Goal: Information Seeking & Learning: Learn about a topic

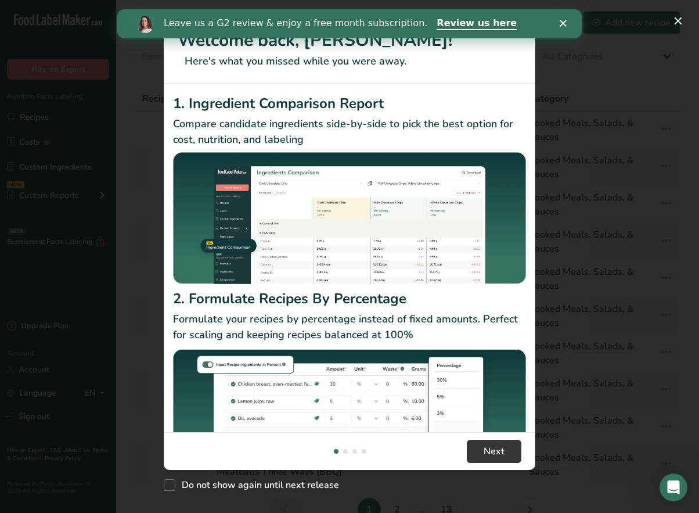
click at [564, 24] on polygon "Close" at bounding box center [563, 23] width 7 height 7
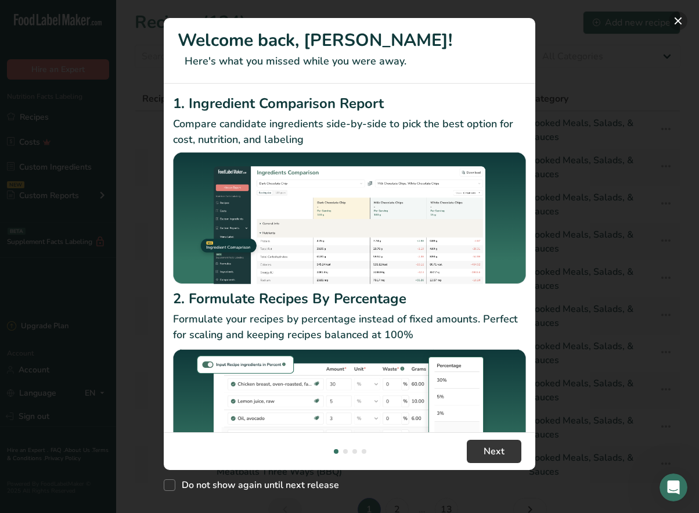
click at [677, 17] on button "New Features" at bounding box center [678, 21] width 19 height 19
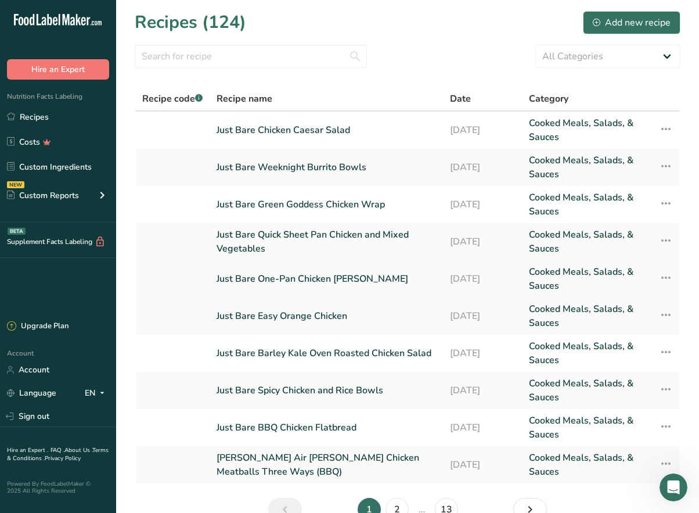
scroll to position [19, 0]
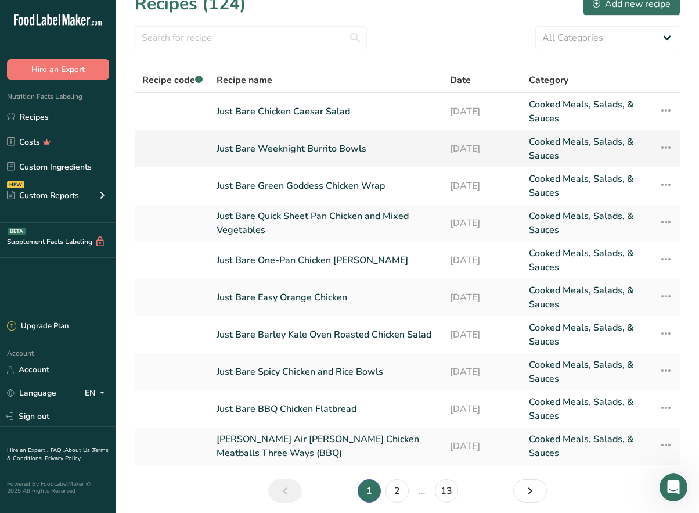
click at [358, 147] on link "Just Bare Weeknight Burrito Bowls" at bounding box center [327, 149] width 220 height 28
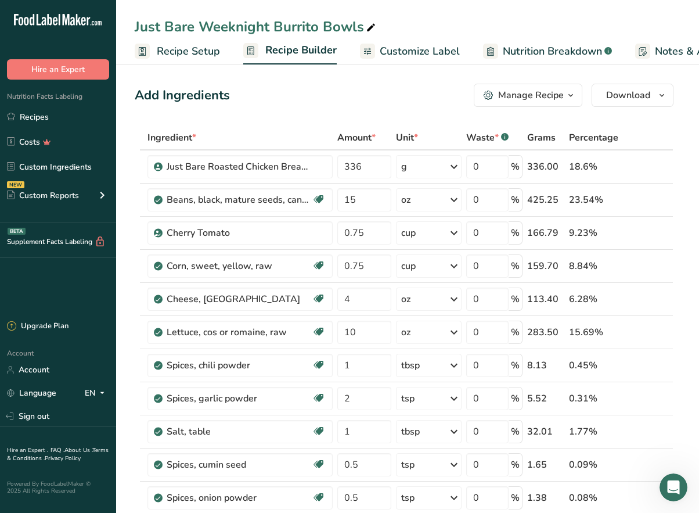
click at [537, 49] on span "Nutrition Breakdown" at bounding box center [552, 52] width 99 height 16
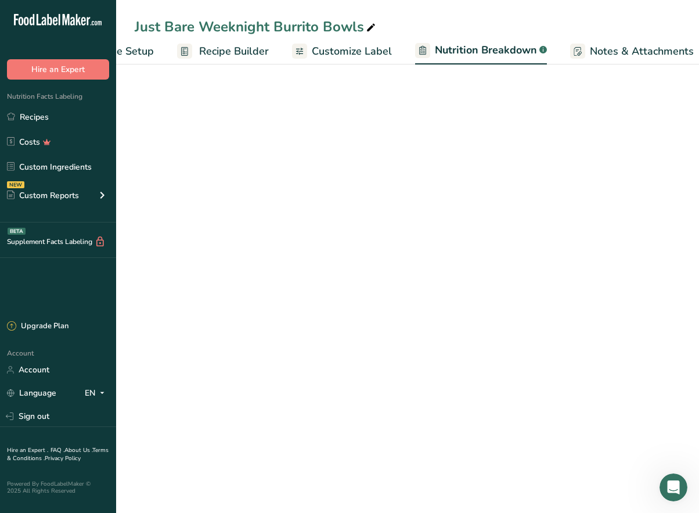
select select "Calories"
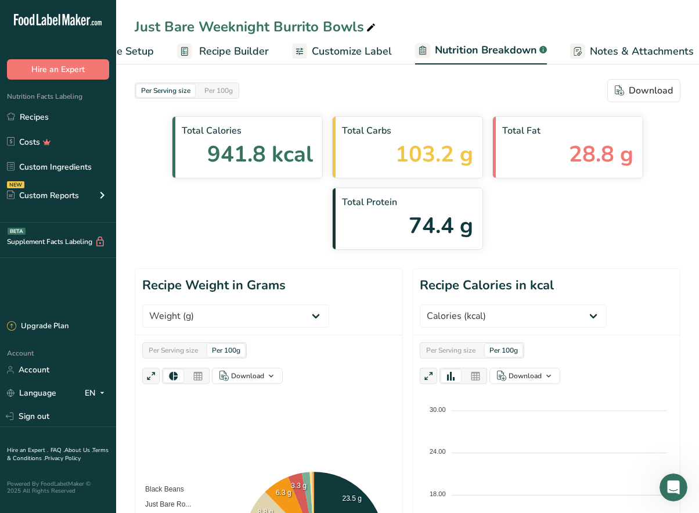
scroll to position [0, 206]
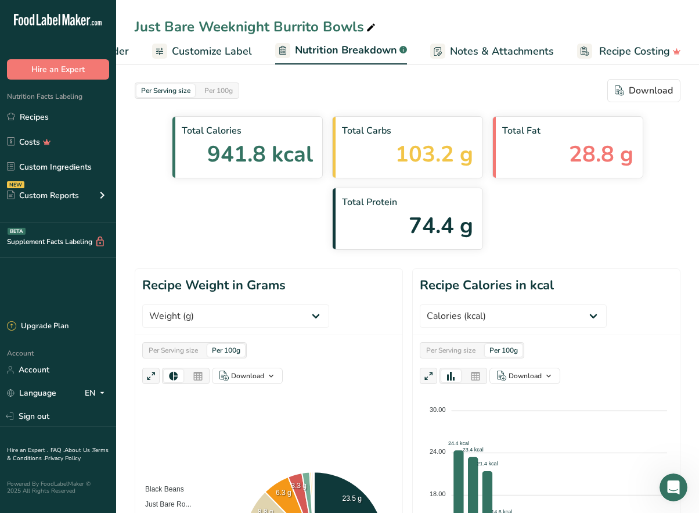
click at [209, 46] on span "Customize Label" at bounding box center [212, 52] width 80 height 16
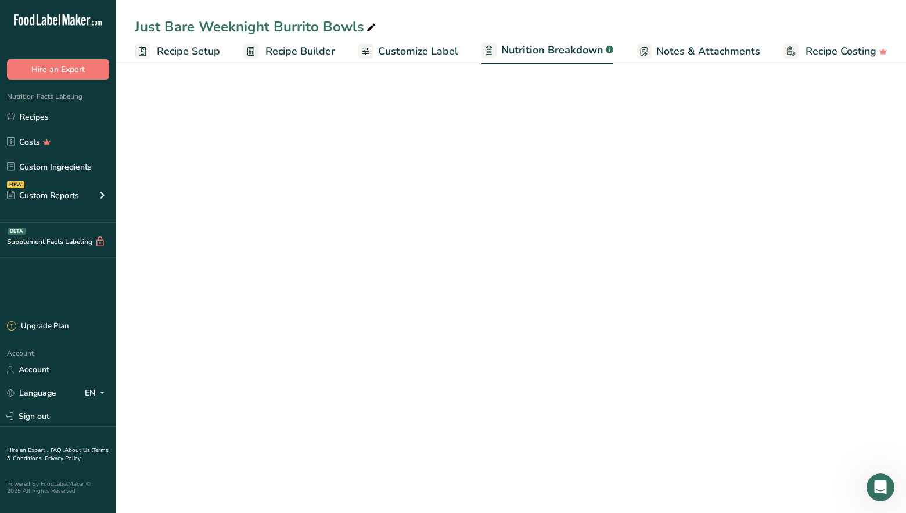
select select "Calories"
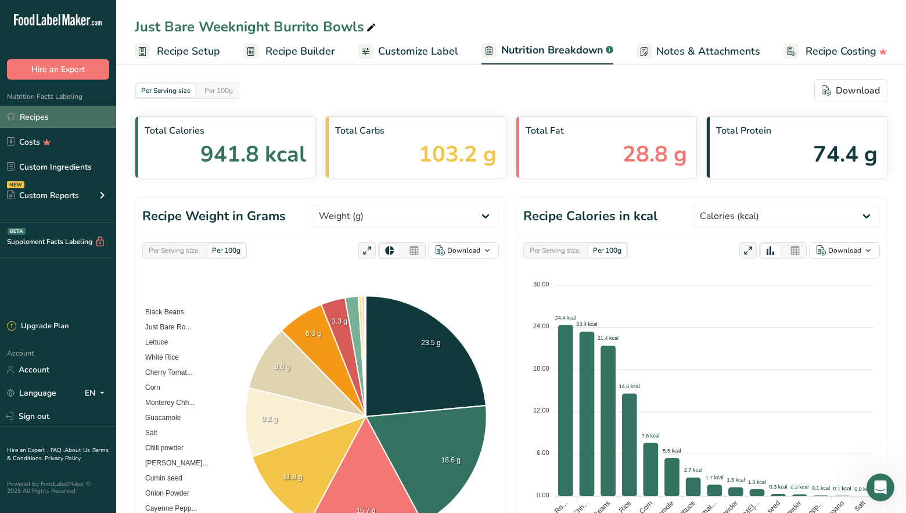
click at [60, 116] on link "Recipes" at bounding box center [58, 117] width 116 height 22
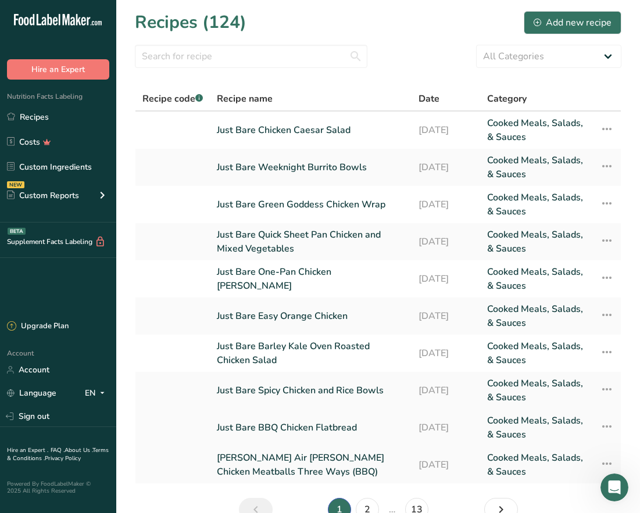
click at [326, 424] on link "Just Bare BBQ Chicken Flatbread" at bounding box center [311, 428] width 188 height 28
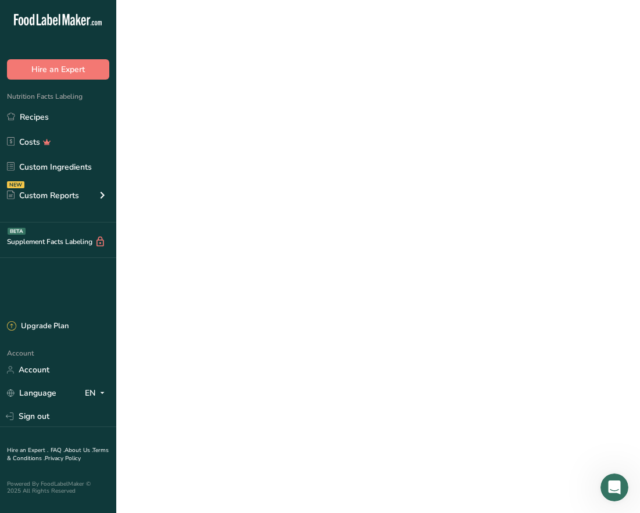
click at [326, 424] on link "Just Bare BBQ Chicken Flatbread" at bounding box center [311, 428] width 188 height 28
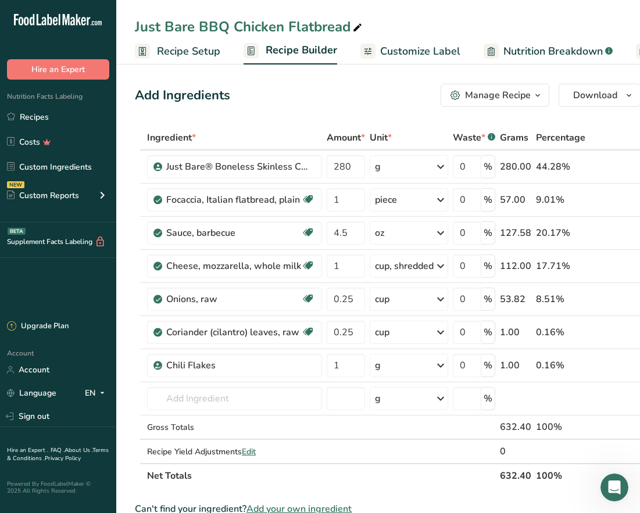
click at [402, 55] on span "Customize Label" at bounding box center [420, 52] width 80 height 16
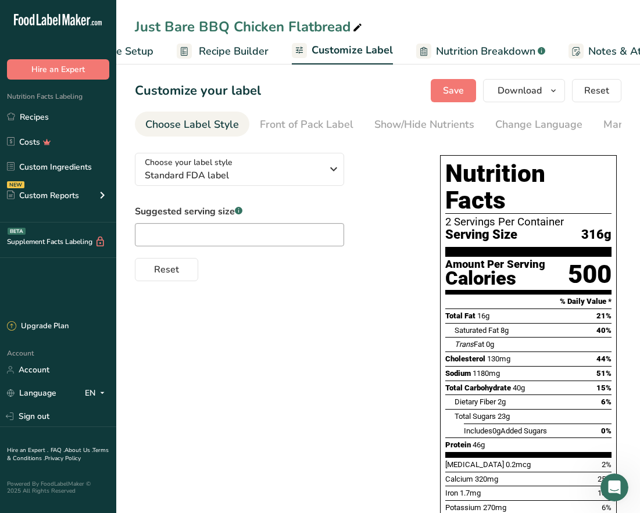
scroll to position [0, 226]
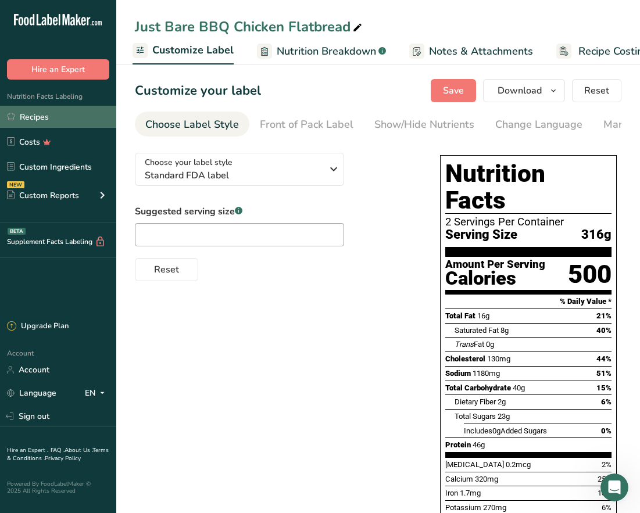
click at [74, 116] on link "Recipes" at bounding box center [58, 117] width 116 height 22
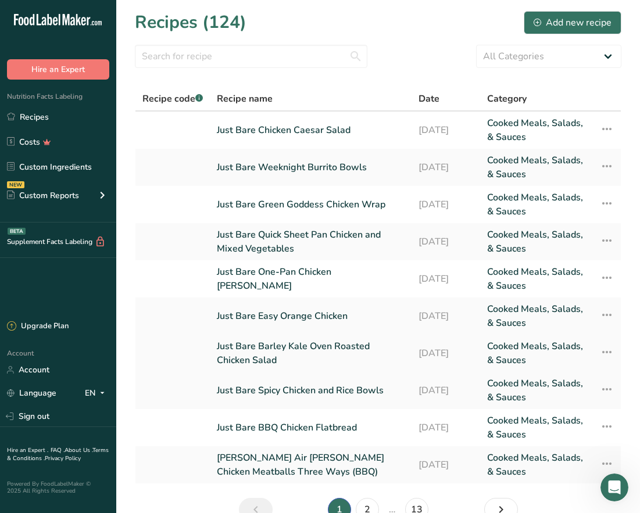
click at [281, 343] on link "Just Bare Barley Kale Oven Roasted Chicken Salad" at bounding box center [311, 353] width 188 height 28
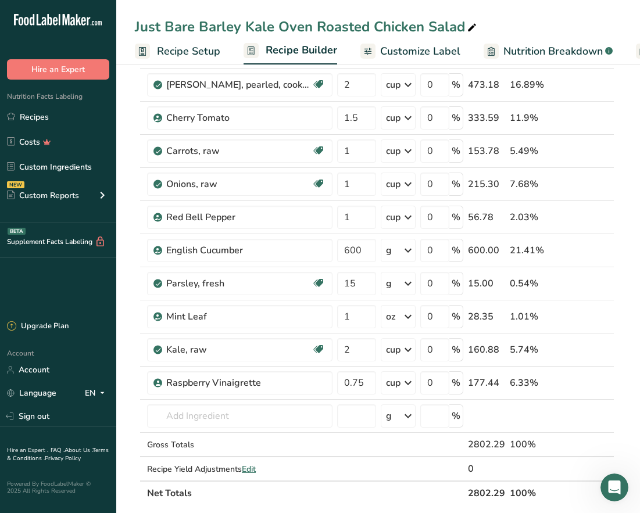
scroll to position [112, 0]
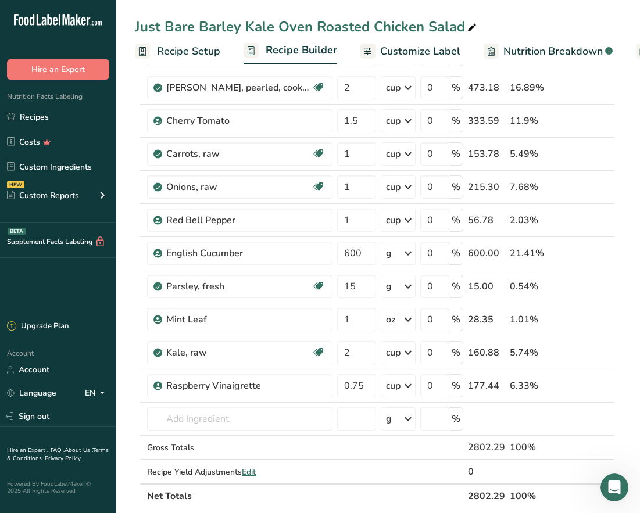
click at [400, 55] on span "Customize Label" at bounding box center [420, 52] width 80 height 16
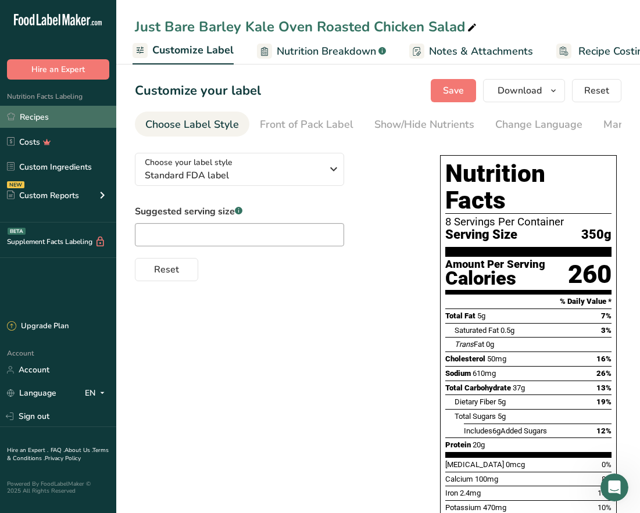
click at [40, 118] on link "Recipes" at bounding box center [58, 117] width 116 height 22
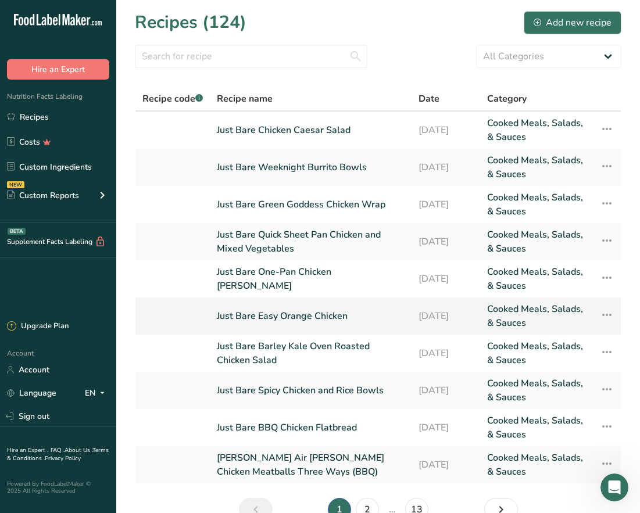
click at [297, 320] on link "Just Bare Easy Orange Chicken" at bounding box center [311, 316] width 188 height 28
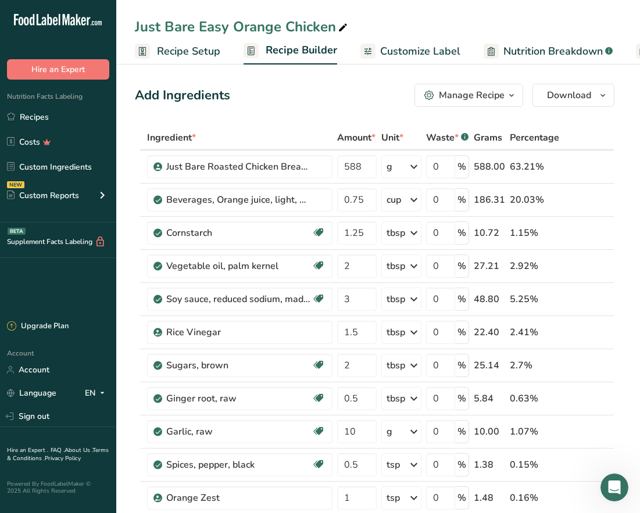
click at [423, 53] on span "Customize Label" at bounding box center [420, 52] width 80 height 16
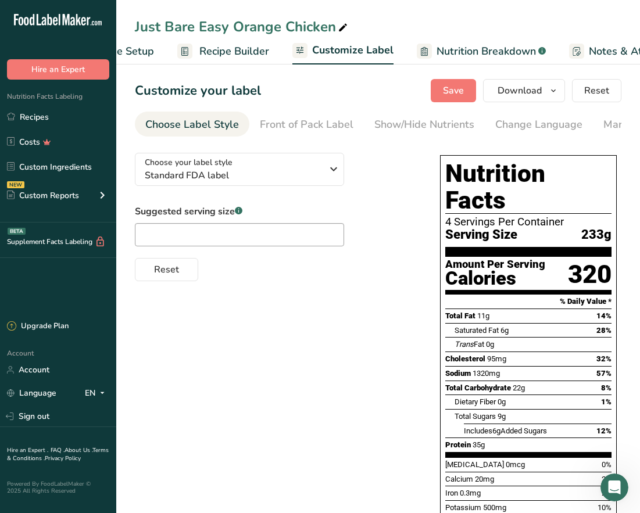
scroll to position [0, 226]
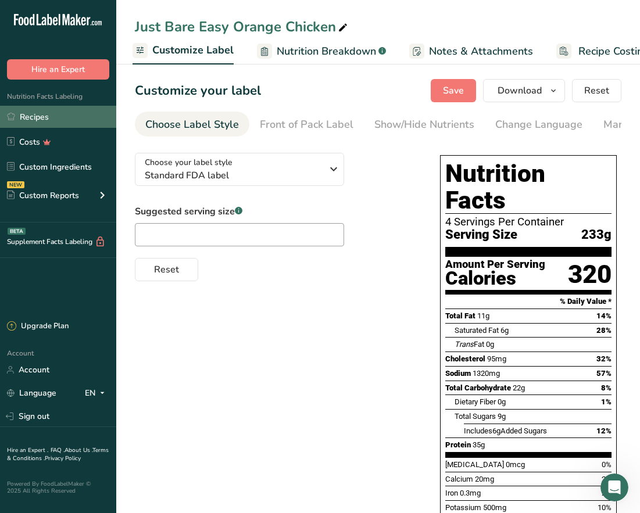
click at [58, 120] on link "Recipes" at bounding box center [58, 117] width 116 height 22
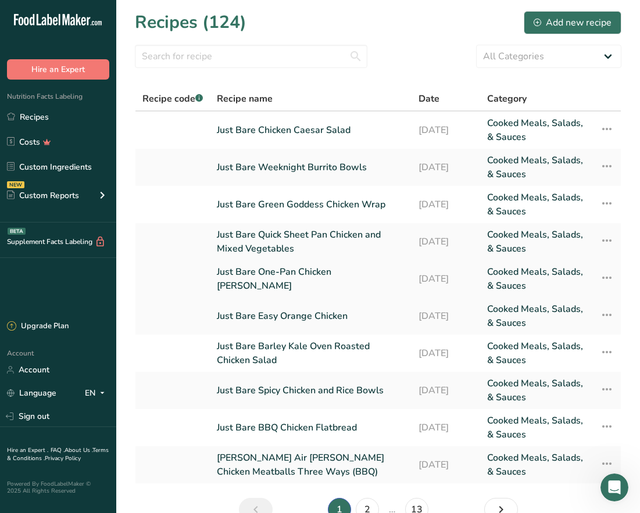
click at [326, 279] on link "Just Bare One-Pan Chicken [PERSON_NAME]" at bounding box center [311, 279] width 188 height 28
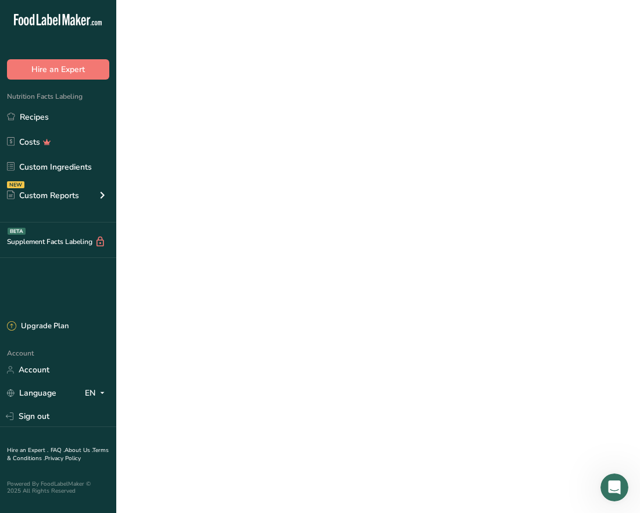
click at [326, 279] on link "Just Bare One-Pan Chicken [PERSON_NAME]" at bounding box center [311, 279] width 188 height 28
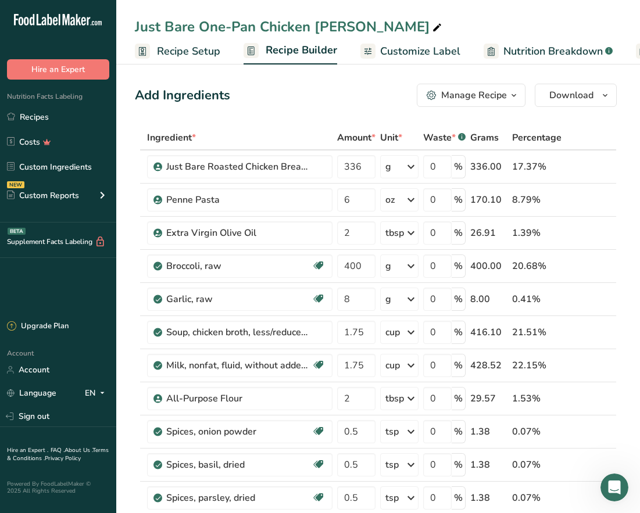
click at [430, 51] on span "Customize Label" at bounding box center [420, 52] width 80 height 16
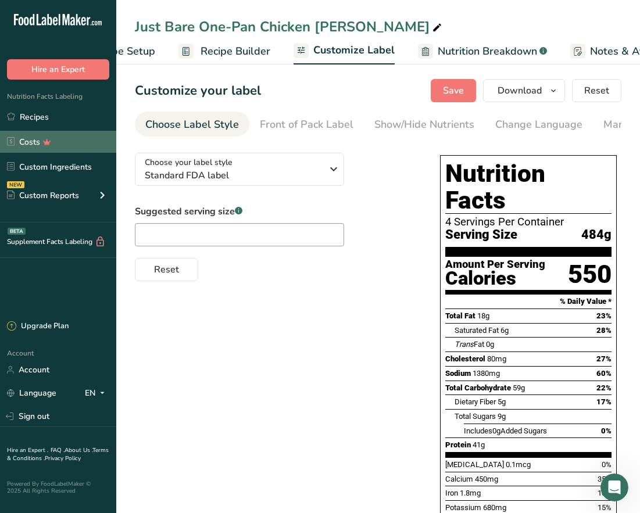
scroll to position [0, 226]
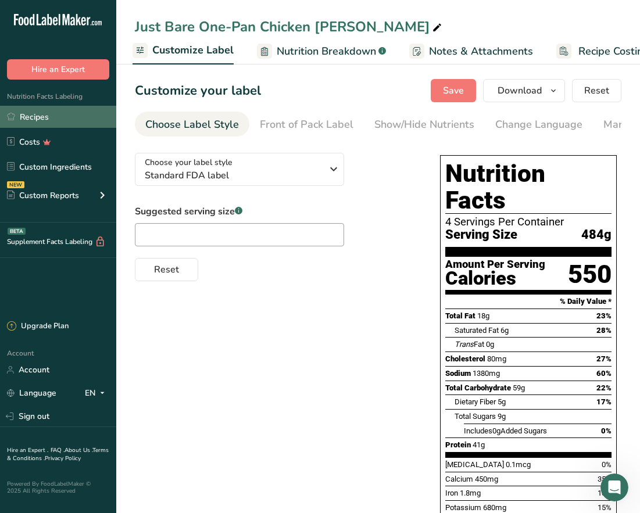
click at [62, 113] on link "Recipes" at bounding box center [58, 117] width 116 height 22
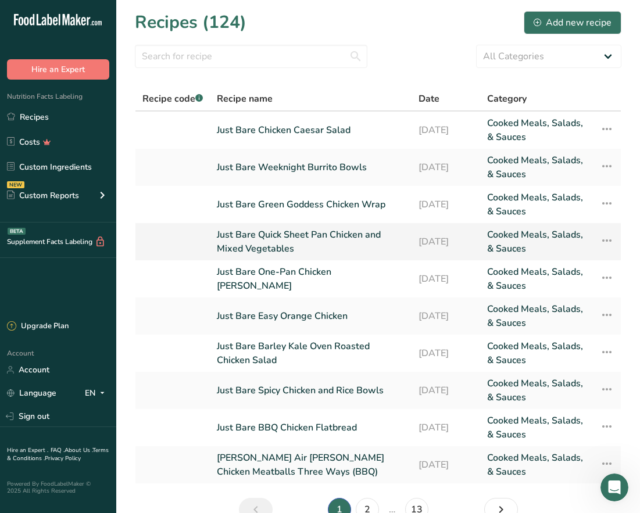
click at [359, 249] on link "Just Bare Quick Sheet Pan Chicken and Mixed Vegetables" at bounding box center [311, 242] width 188 height 28
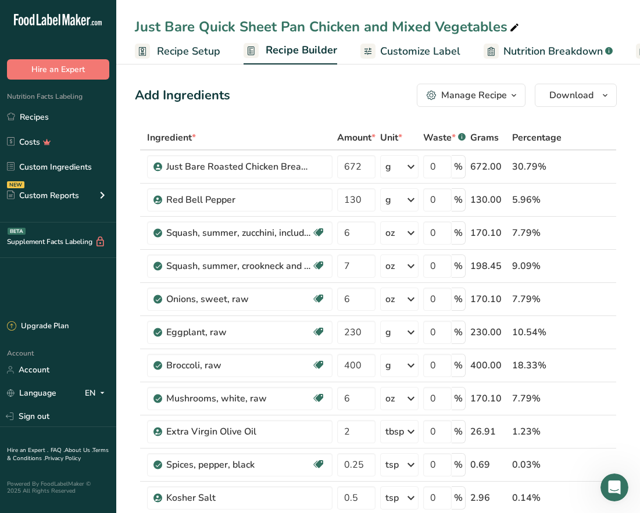
click at [414, 59] on span "Customize Label" at bounding box center [420, 52] width 80 height 16
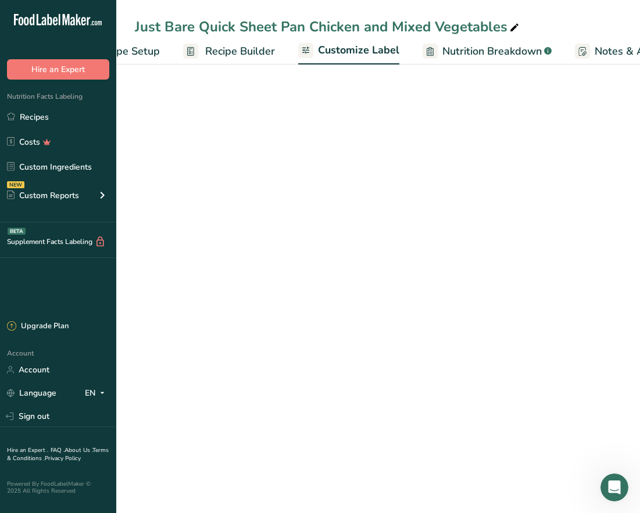
scroll to position [0, 226]
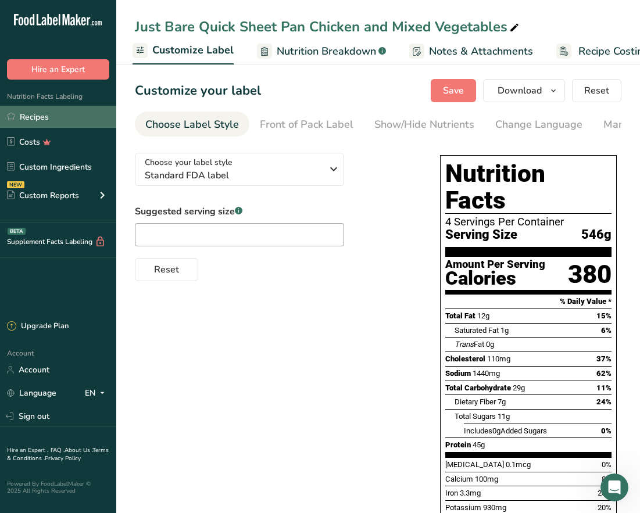
click at [77, 115] on link "Recipes" at bounding box center [58, 117] width 116 height 22
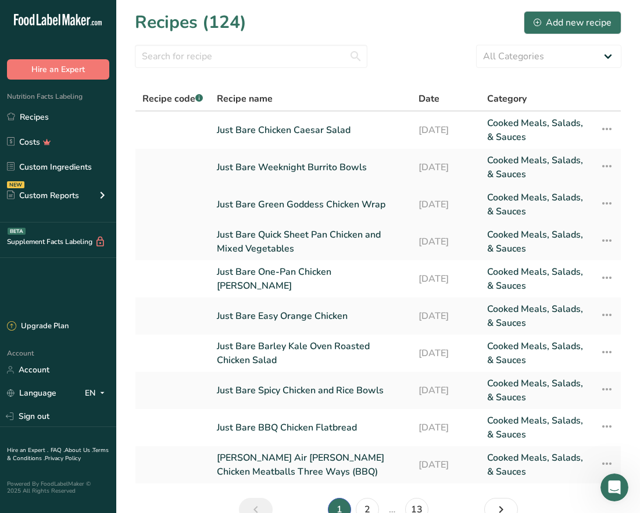
click at [250, 193] on link "Just Bare Green Goddess Chicken Wrap" at bounding box center [311, 205] width 188 height 28
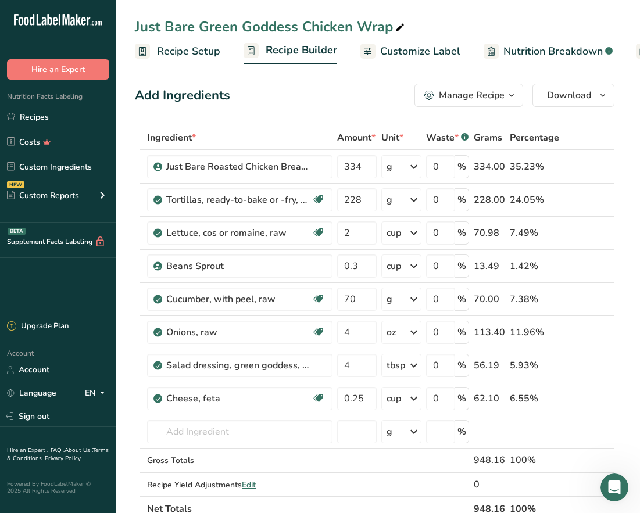
click at [396, 55] on span "Customize Label" at bounding box center [420, 52] width 80 height 16
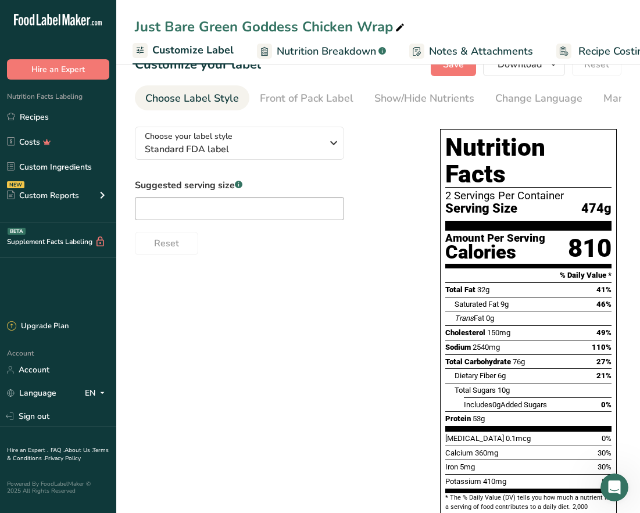
scroll to position [28, 0]
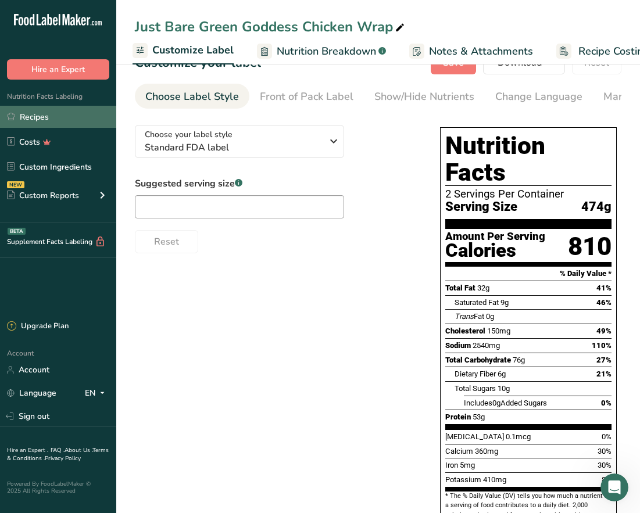
click at [54, 123] on link "Recipes" at bounding box center [58, 117] width 116 height 22
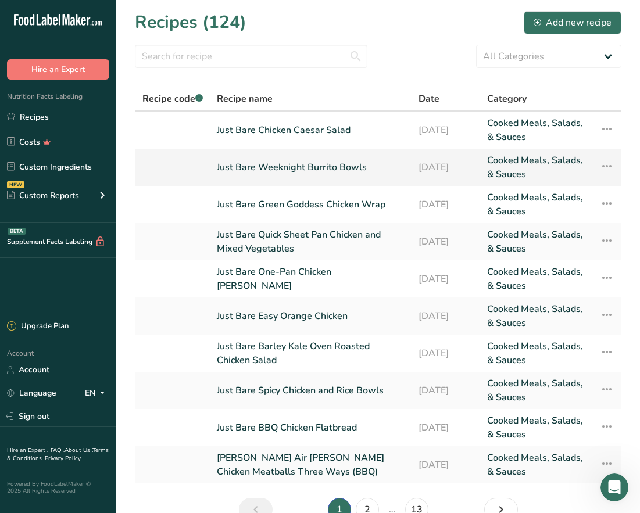
click at [320, 167] on link "Just Bare Weeknight Burrito Bowls" at bounding box center [311, 167] width 188 height 28
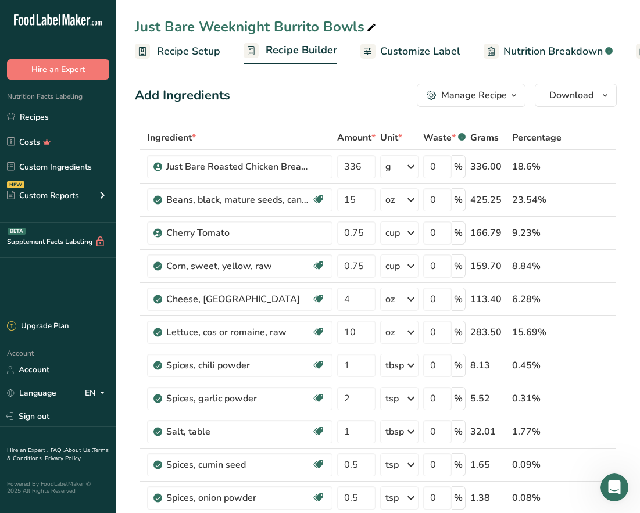
click at [409, 53] on span "Customize Label" at bounding box center [420, 52] width 80 height 16
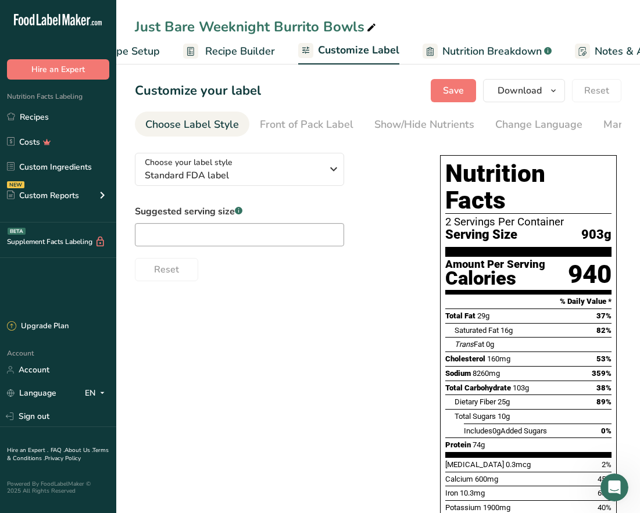
scroll to position [0, 226]
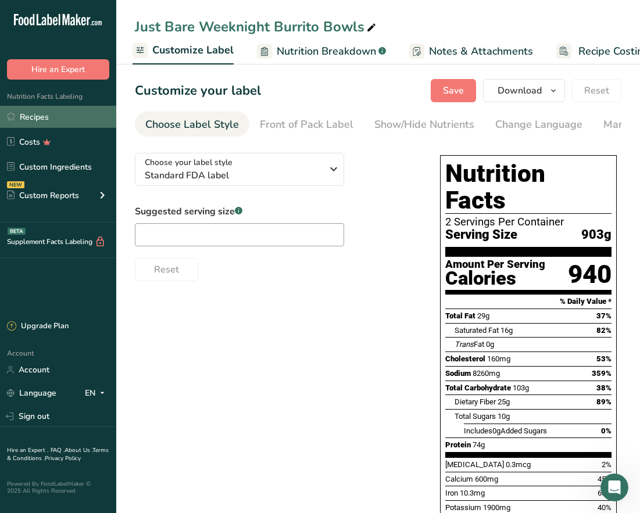
click at [52, 113] on link "Recipes" at bounding box center [58, 117] width 116 height 22
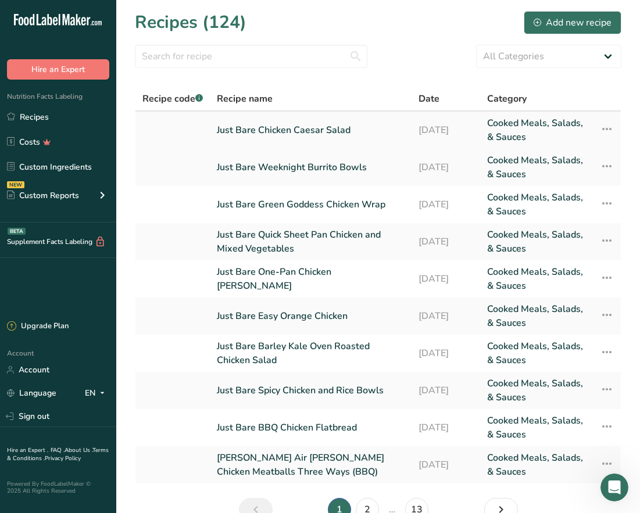
click at [278, 134] on link "Just Bare Chicken Caesar Salad" at bounding box center [311, 130] width 188 height 28
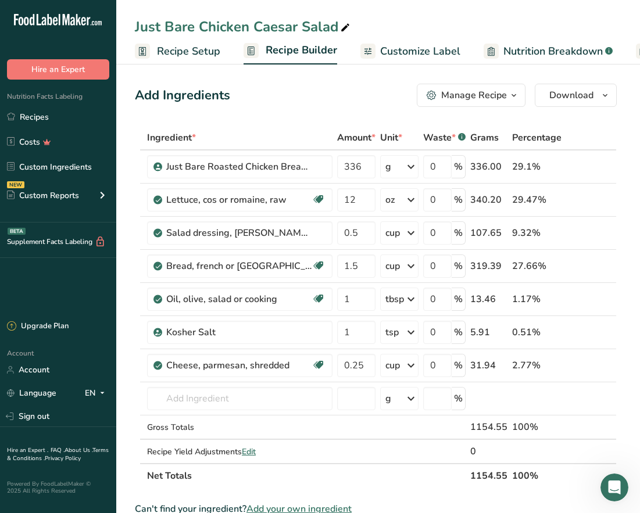
click at [405, 53] on span "Customize Label" at bounding box center [420, 52] width 80 height 16
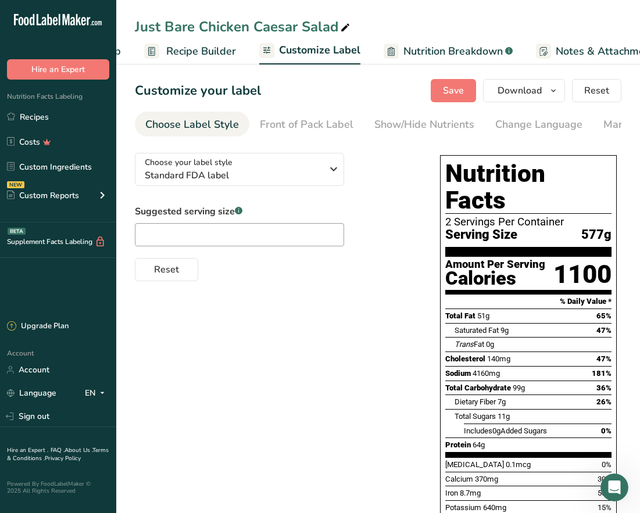
scroll to position [0, 226]
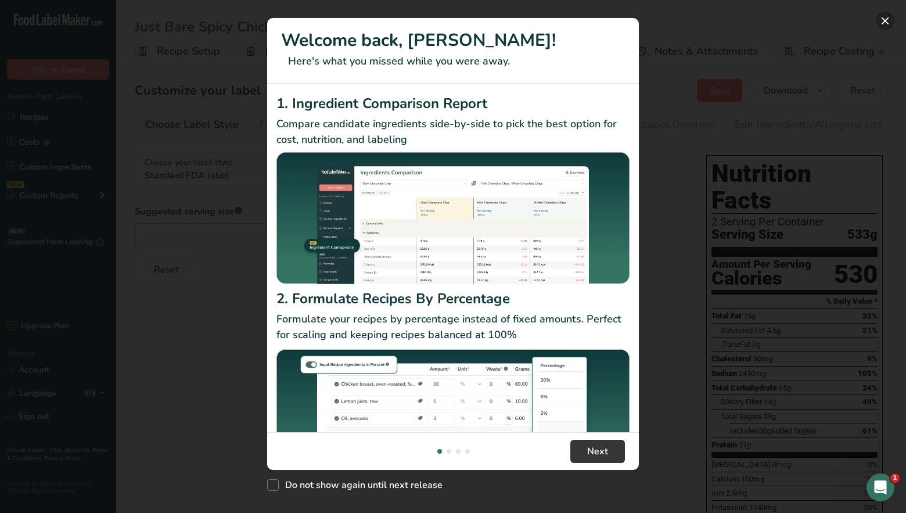
click at [884, 15] on button "New Features" at bounding box center [885, 21] width 19 height 19
